Goal: Task Accomplishment & Management: Manage account settings

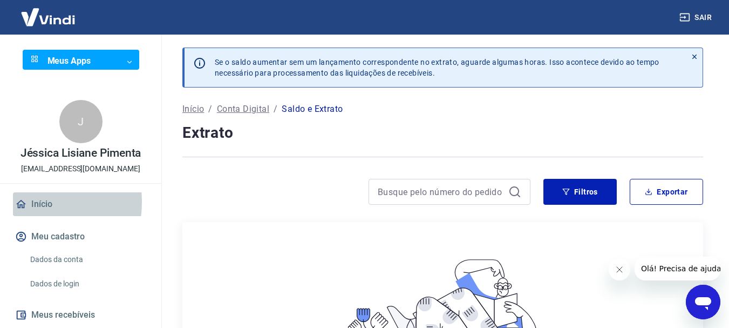
click at [30, 202] on link "Início" at bounding box center [80, 204] width 135 height 24
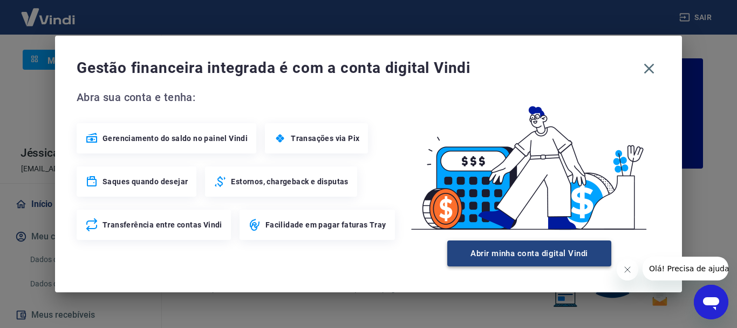
click at [481, 255] on button "Abrir minha conta digital Vindi" at bounding box center [529, 253] width 164 height 26
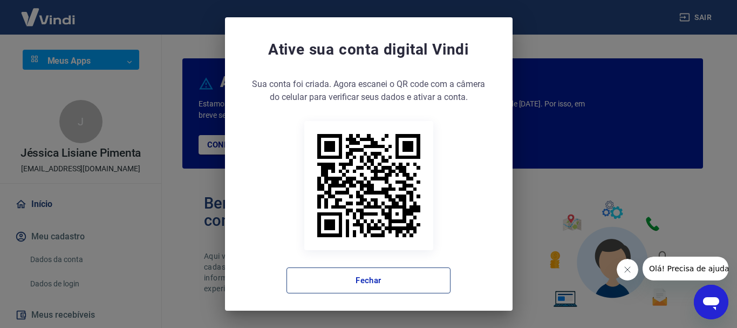
click at [387, 282] on button "Fechar" at bounding box center [368, 280] width 164 height 26
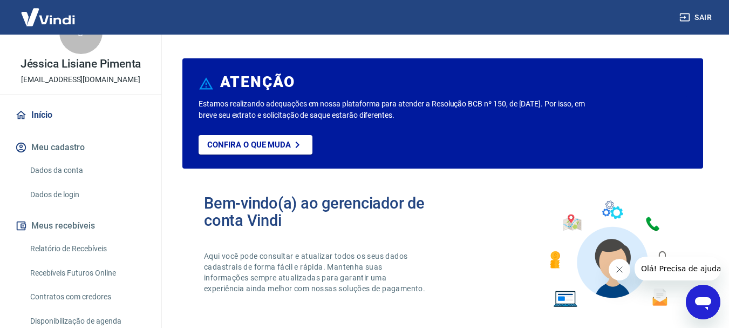
scroll to position [108, 0]
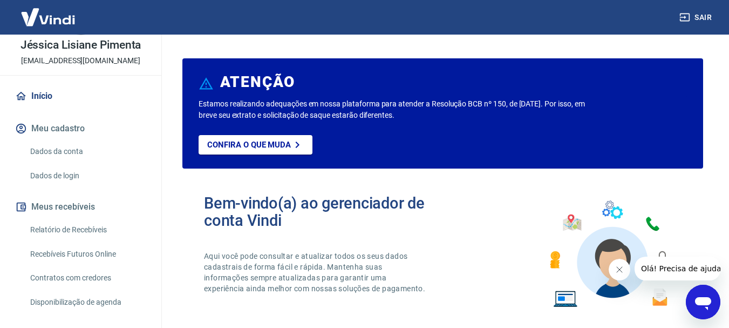
click at [58, 210] on button "Meus recebíveis" at bounding box center [80, 207] width 135 height 24
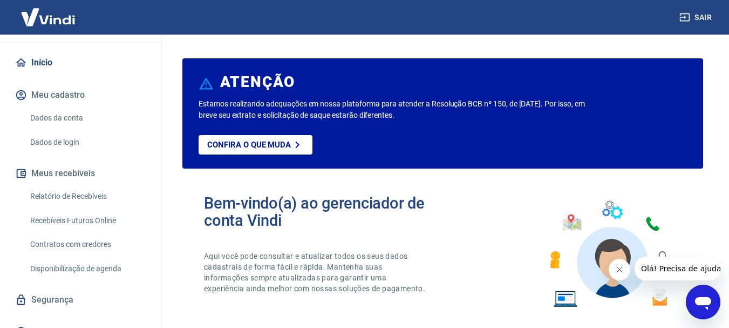
scroll to position [158, 0]
